Goal: Navigation & Orientation: Find specific page/section

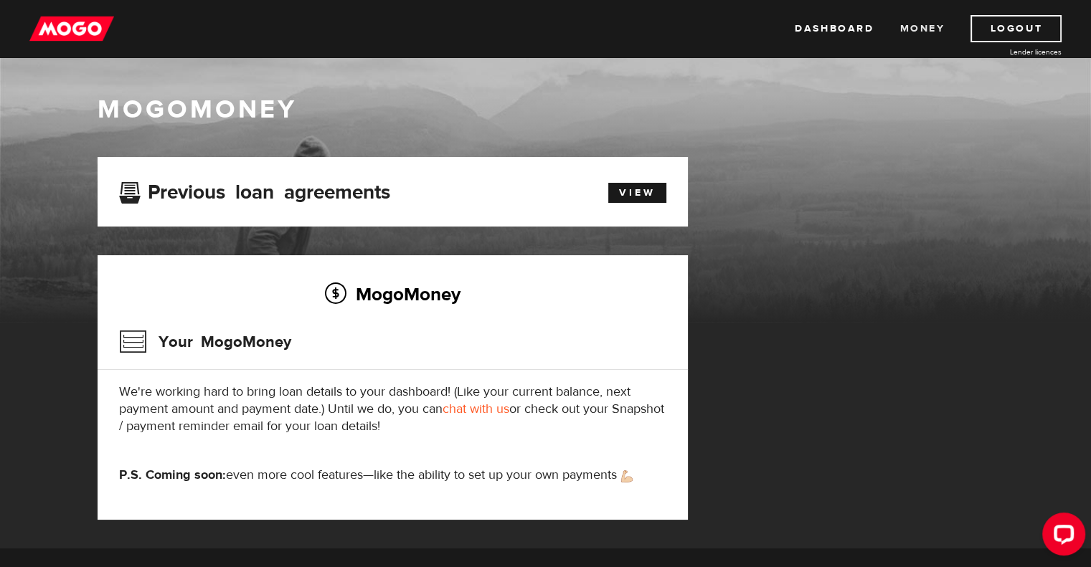
click at [918, 24] on link "Money" at bounding box center [922, 28] width 45 height 27
click at [829, 22] on link "Dashboard" at bounding box center [834, 28] width 79 height 27
